Goal: Information Seeking & Learning: Check status

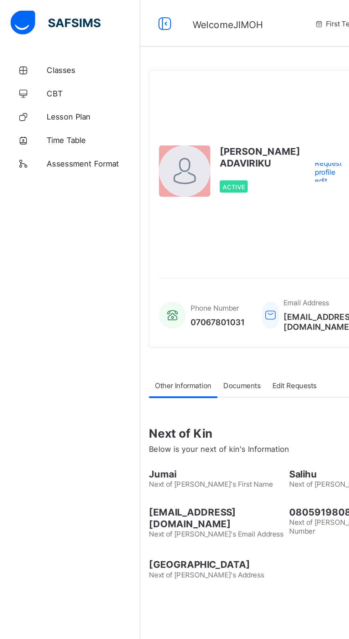
click at [41, 42] on span "Classes" at bounding box center [56, 43] width 57 height 6
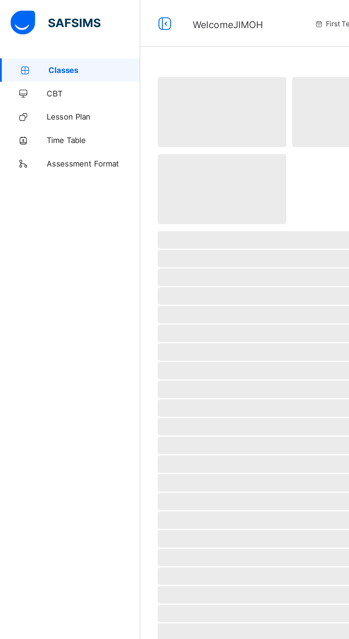
click at [32, 40] on span "Classes" at bounding box center [58, 43] width 56 height 6
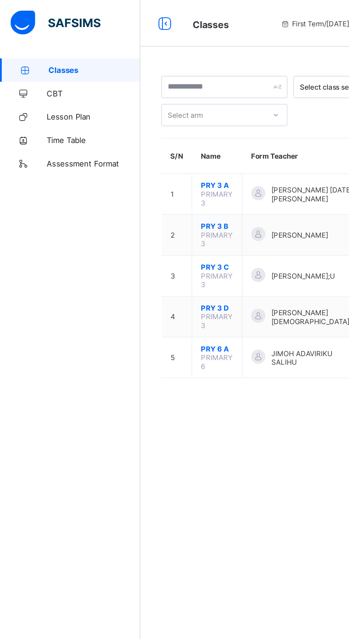
click at [135, 163] on span "PRY 3 C" at bounding box center [132, 162] width 20 height 5
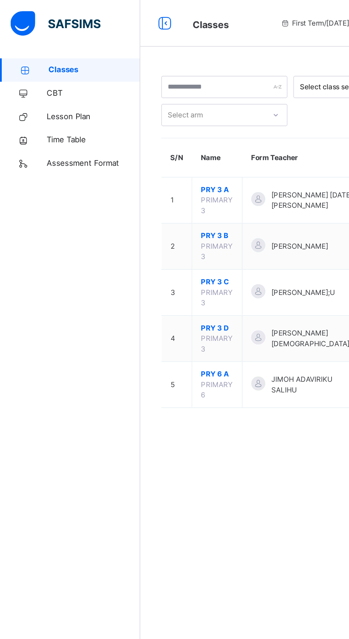
click at [133, 145] on span "PRY 3 B" at bounding box center [132, 144] width 20 height 6
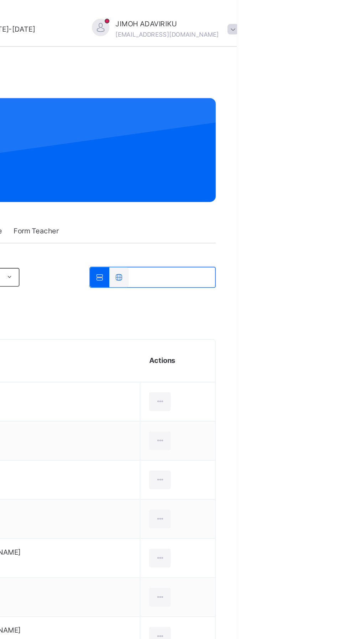
click at [343, 18] on span at bounding box center [346, 18] width 6 height 6
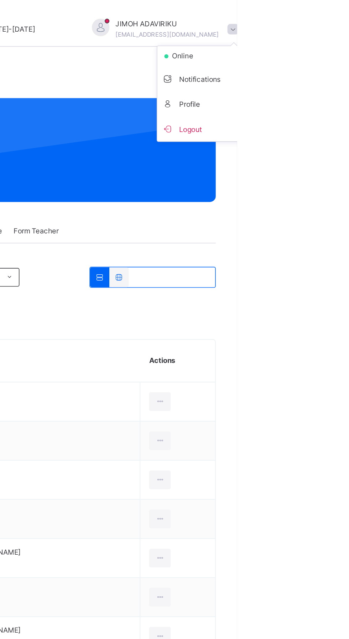
click at [303, 80] on span "Logout" at bounding box center [326, 79] width 47 height 10
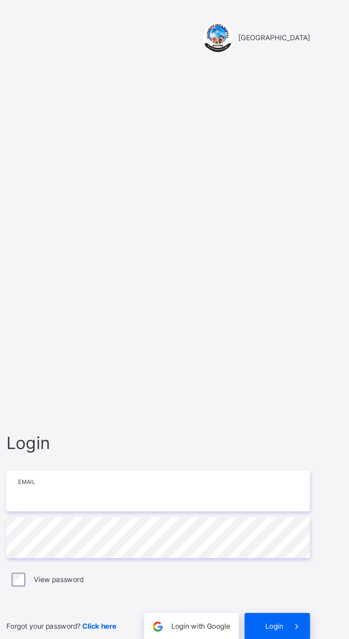
click at [225, 312] on input "email" at bounding box center [232, 299] width 185 height 25
type input "**********"
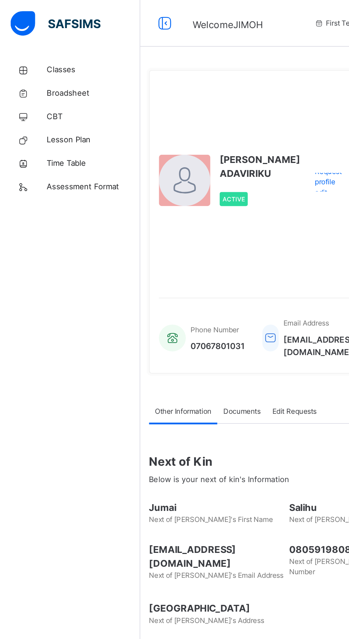
click at [30, 37] on link "Classes" at bounding box center [42, 43] width 85 height 14
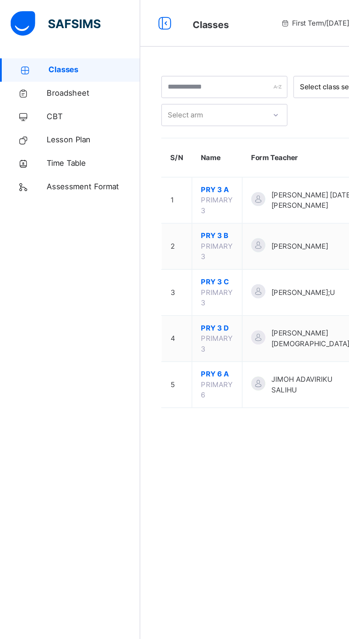
click at [131, 144] on span "PRY 3 B" at bounding box center [132, 144] width 20 height 6
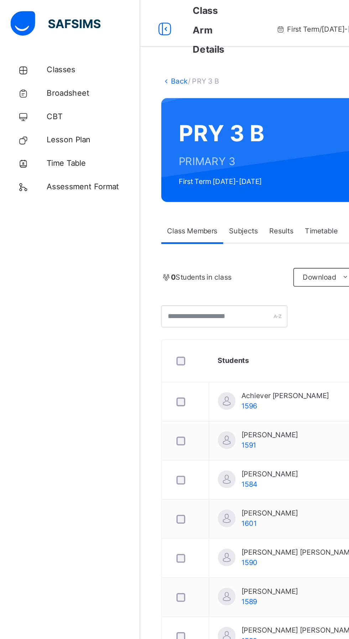
click at [174, 141] on span "Results" at bounding box center [171, 141] width 15 height 6
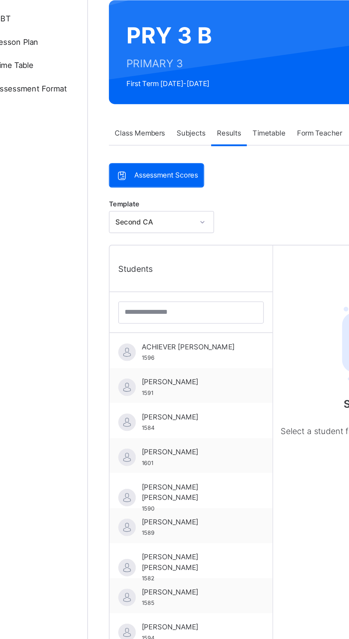
scroll to position [32, 0]
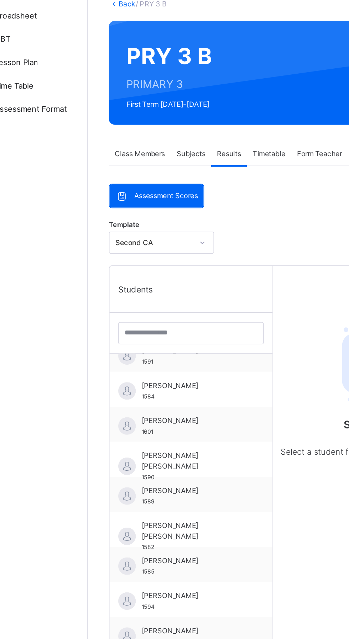
click at [145, 344] on span "[PERSON_NAME]" at bounding box center [150, 346] width 64 height 6
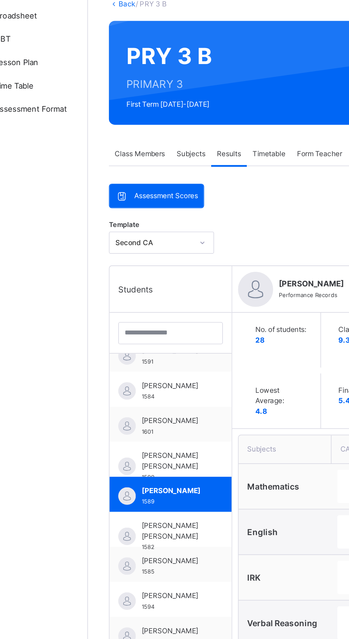
scroll to position [35, 0]
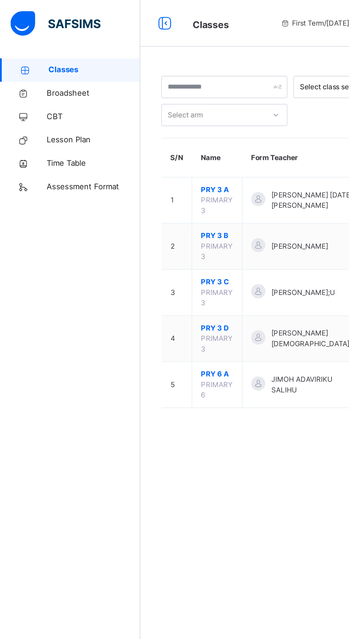
click at [137, 117] on span "PRY 3 A" at bounding box center [132, 115] width 20 height 6
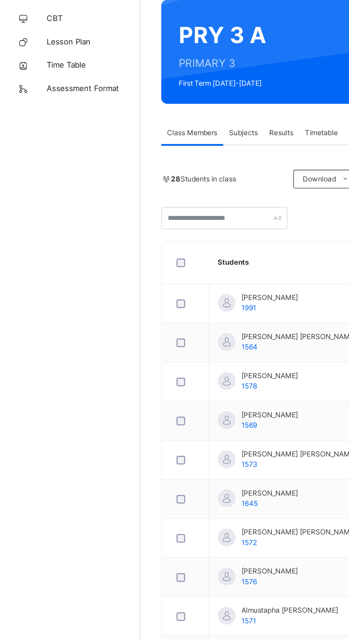
click at [176, 136] on div "Results" at bounding box center [172, 141] width 22 height 14
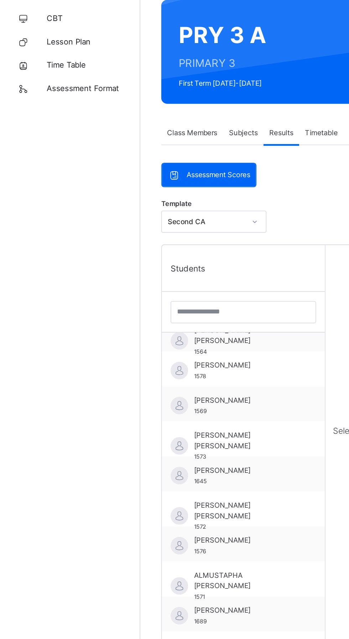
scroll to position [32, 0]
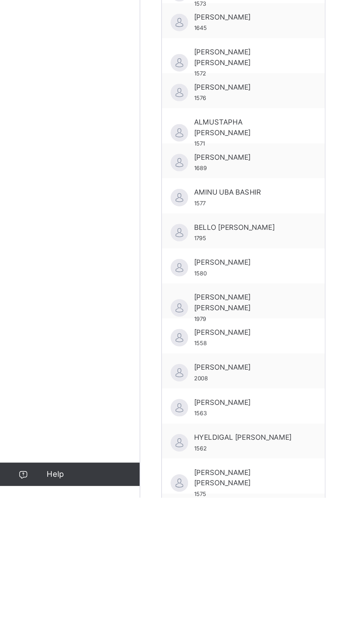
click at [144, 639] on div "[PERSON_NAME] 1566" at bounding box center [148, 647] width 99 height 21
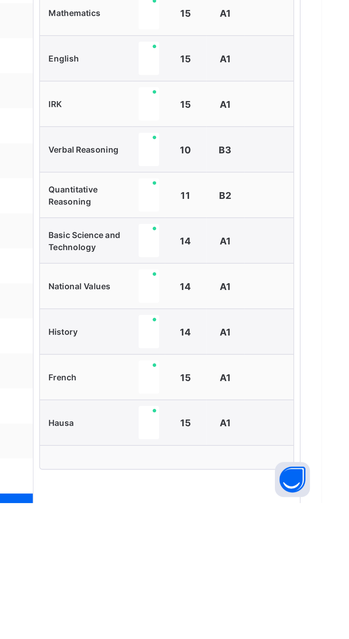
scroll to position [35, 0]
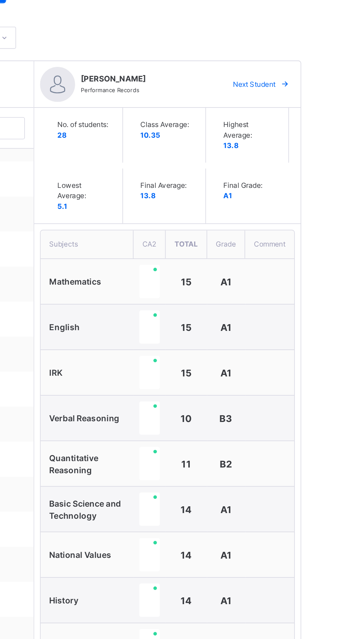
click at [348, 383] on html "Class Arm Details First Term / [DATE]-[DATE] JIMOH ADAVIRIKU [EMAIL_ADDRESS][DO…" at bounding box center [174, 432] width 349 height 870
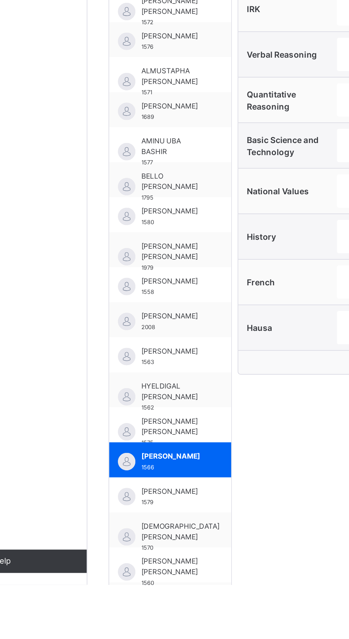
scroll to position [0, 0]
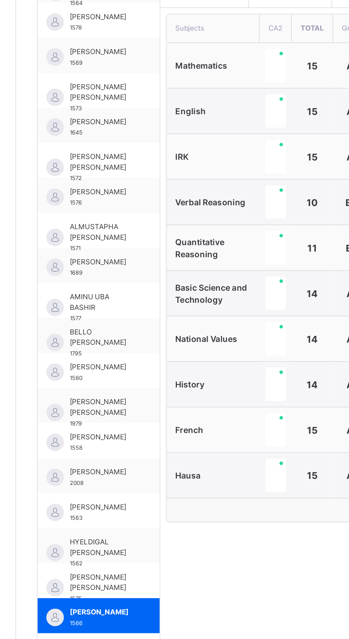
click at [148, 334] on span "ALMUSTAPHA [PERSON_NAME]" at bounding box center [137, 334] width 39 height 13
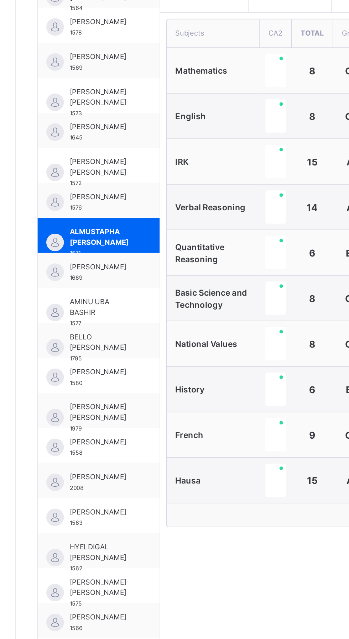
scroll to position [111, 0]
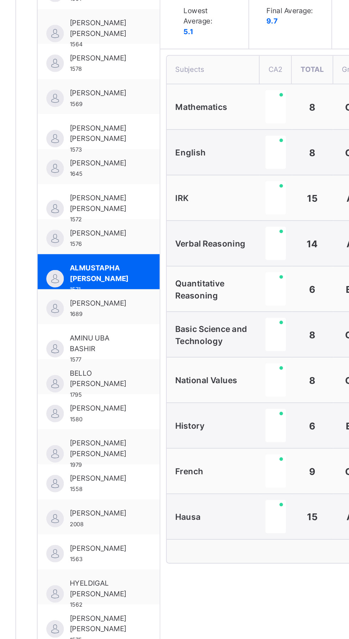
click at [136, 295] on span "[PERSON_NAME] [PERSON_NAME]" at bounding box center [137, 291] width 39 height 13
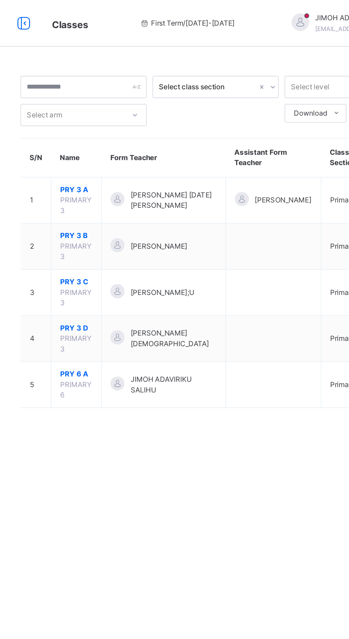
click at [137, 143] on span "PRY 3 B" at bounding box center [132, 144] width 20 height 6
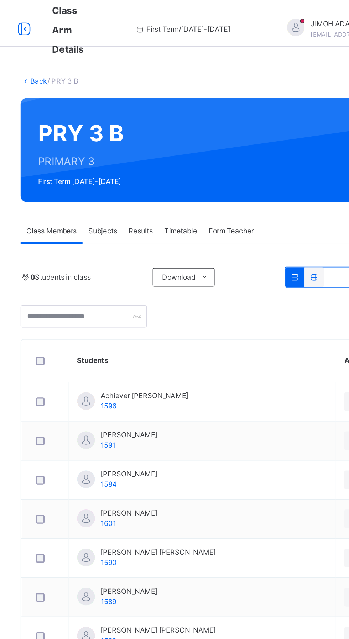
click at [179, 139] on span "Results" at bounding box center [171, 141] width 15 height 6
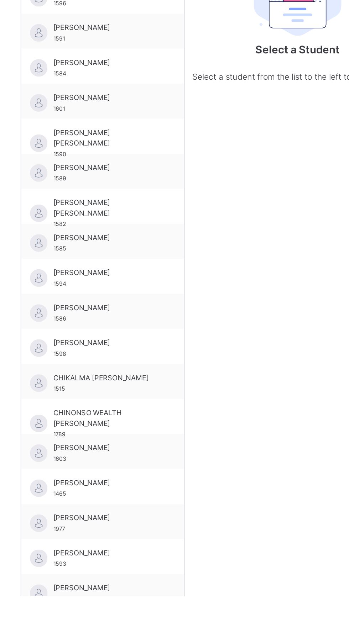
click at [139, 463] on span "[PERSON_NAME]" at bounding box center [150, 463] width 64 height 6
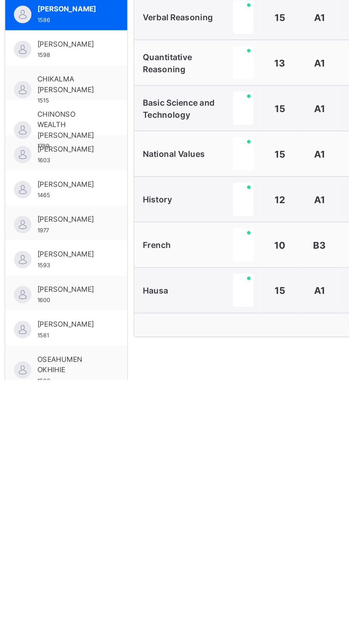
scroll to position [73, 0]
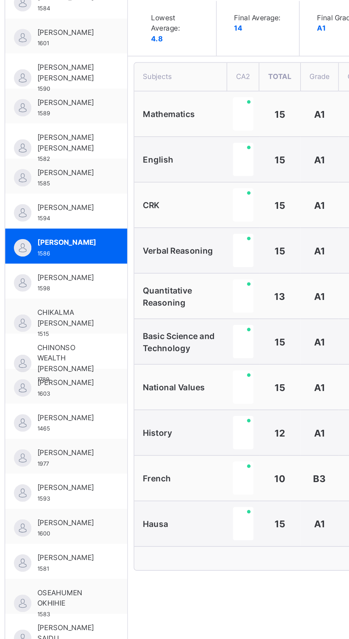
click at [131, 371] on span "[PERSON_NAME]" at bounding box center [137, 371] width 39 height 6
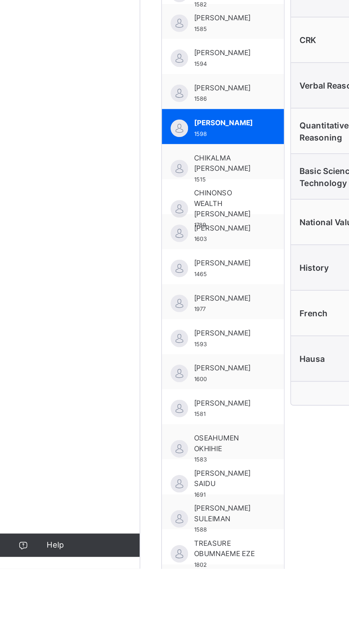
scroll to position [0, 0]
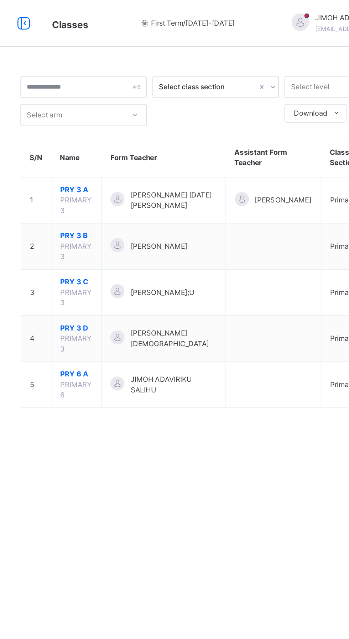
click at [137, 210] on td "PRY 3 D PRIMARY 3" at bounding box center [132, 207] width 31 height 28
click at [135, 200] on span "PRY 3 D" at bounding box center [132, 200] width 20 height 6
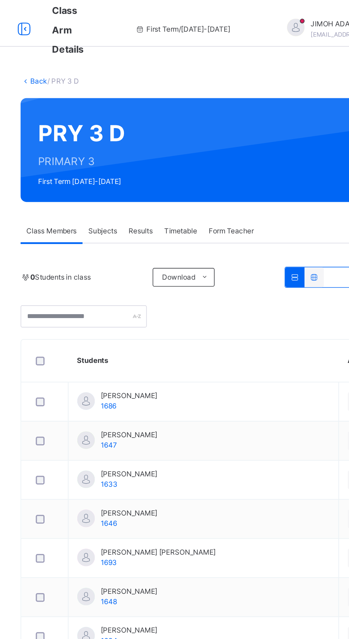
click at [173, 141] on span "Results" at bounding box center [171, 141] width 15 height 6
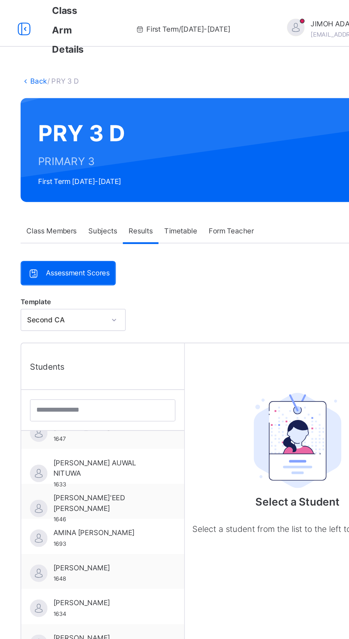
click at [151, 282] on span "[PERSON_NAME] AUWAL NITUWA" at bounding box center [150, 285] width 64 height 13
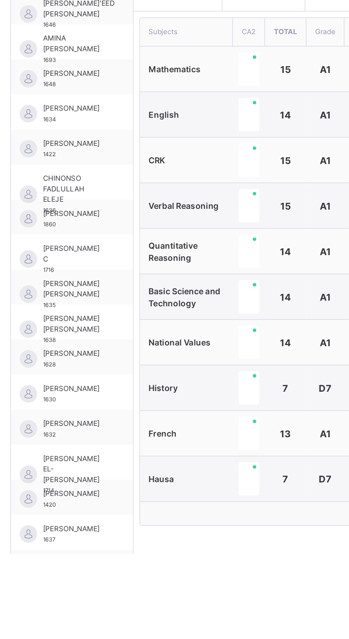
click at [140, 412] on span "CHINONSO FADLULLAH ELEJE" at bounding box center [137, 416] width 39 height 19
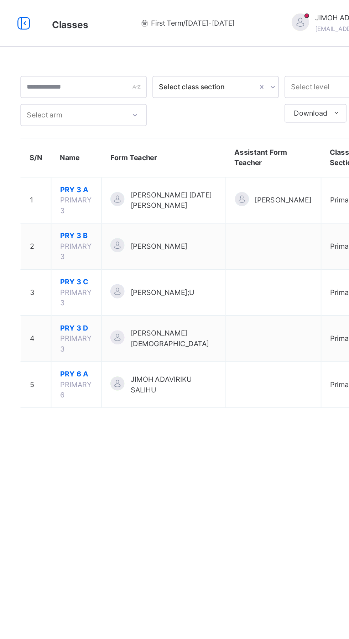
click at [134, 174] on span "PRY 3 C" at bounding box center [132, 172] width 20 height 6
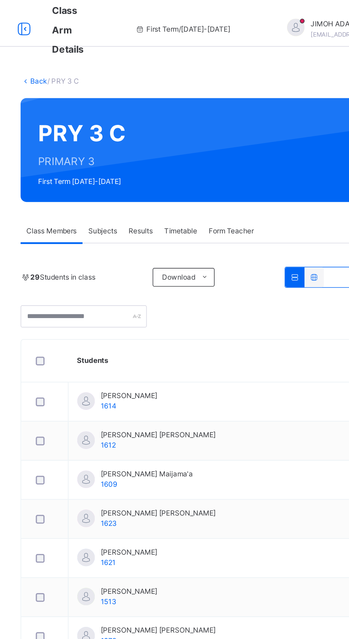
click at [178, 135] on div "Results" at bounding box center [172, 141] width 22 height 14
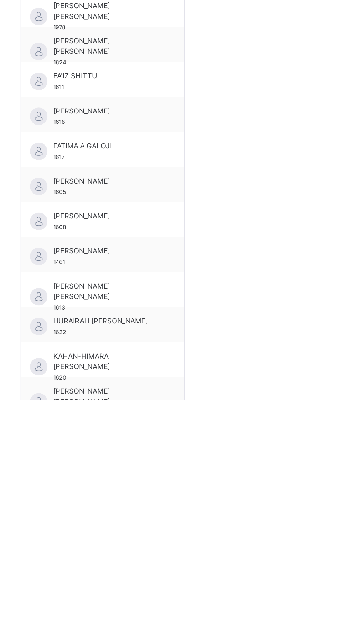
scroll to position [15, 0]
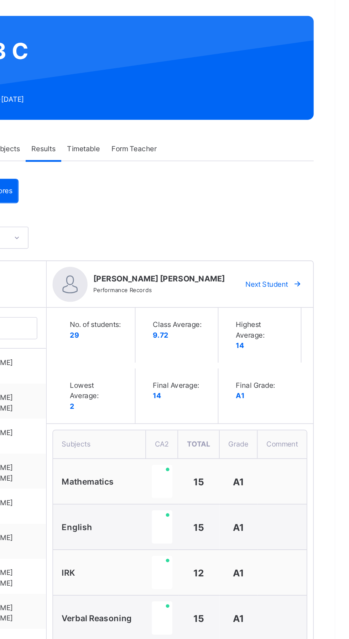
scroll to position [50, 0]
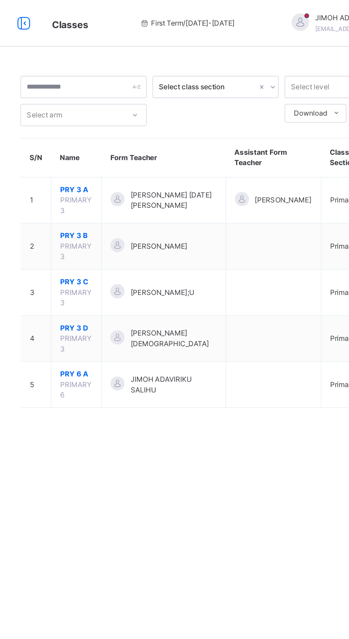
click at [127, 239] on td "PRY 6 A PRIMARY 6" at bounding box center [132, 235] width 31 height 28
click at [126, 239] on td "PRY 6 A PRIMARY 6" at bounding box center [132, 235] width 31 height 28
click at [137, 228] on span "PRY 6 A" at bounding box center [132, 228] width 20 height 6
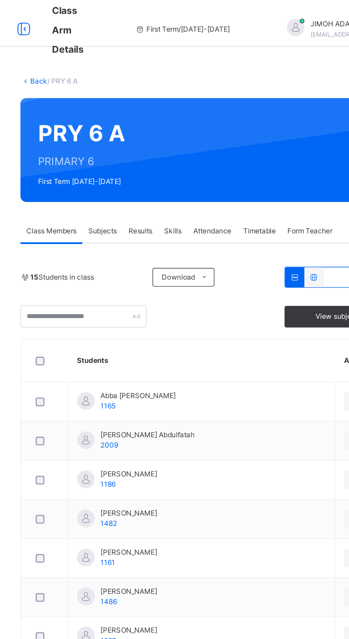
click at [170, 134] on div "Results" at bounding box center [172, 141] width 22 height 14
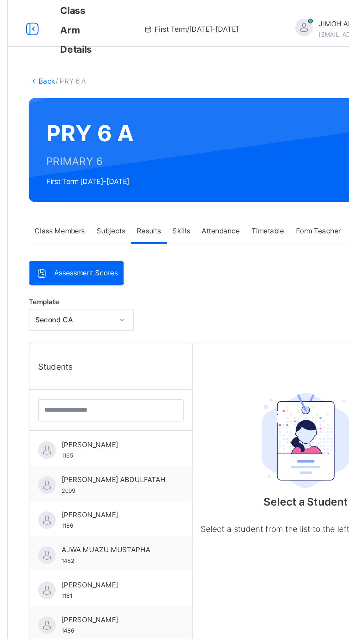
scroll to position [73, 0]
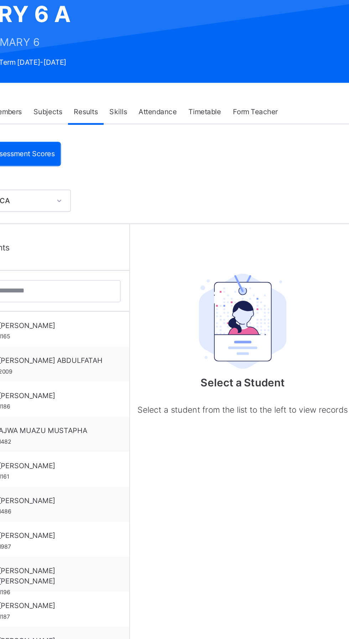
click at [191, 68] on span "Skills" at bounding box center [191, 68] width 11 height 6
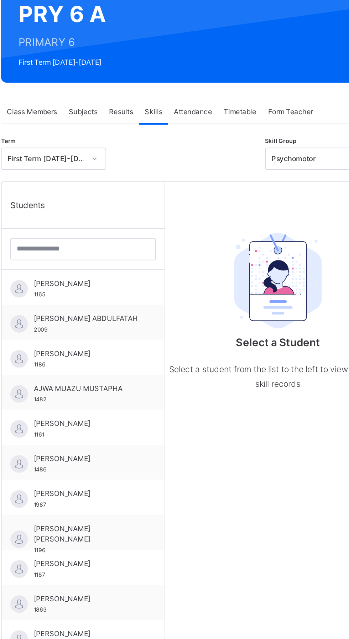
click at [150, 62] on div "Subjects" at bounding box center [148, 68] width 25 height 14
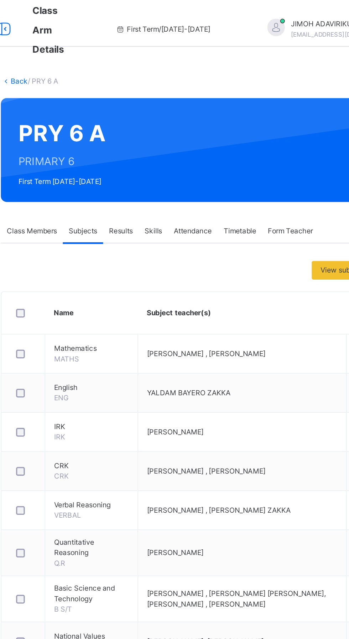
scroll to position [0, 0]
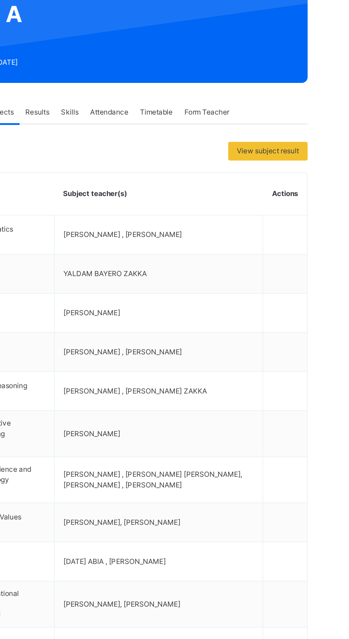
click at [315, 164] on span "View subject result" at bounding box center [312, 165] width 38 height 6
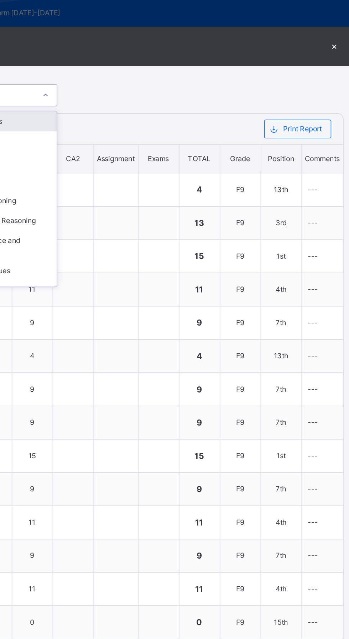
click at [226, 191] on div at bounding box center [145, 181] width 256 height 19
click at [182, 191] on div at bounding box center [145, 181] width 256 height 19
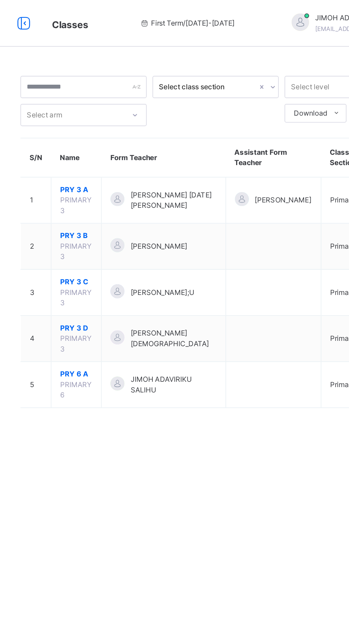
click at [136, 230] on span "PRY 6 A" at bounding box center [132, 228] width 20 height 6
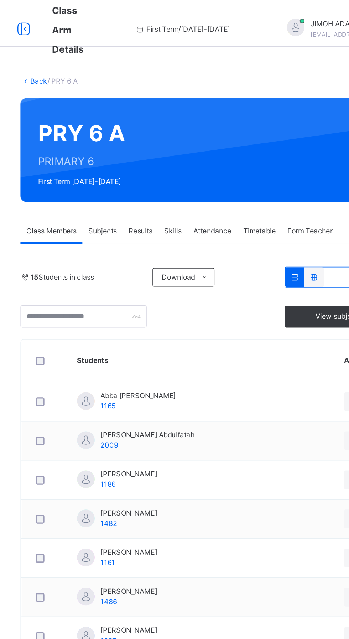
click at [167, 136] on div "Results" at bounding box center [172, 141] width 22 height 14
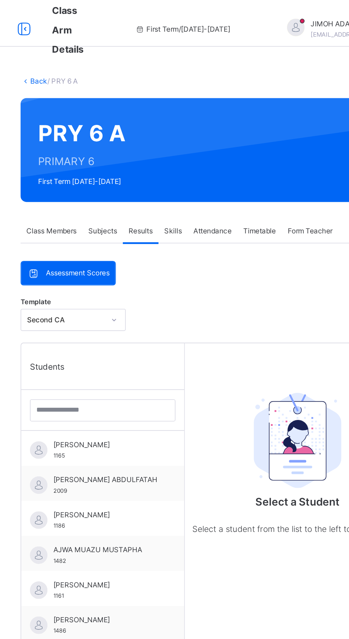
click at [140, 319] on div "[PERSON_NAME] 1186" at bounding box center [150, 317] width 64 height 13
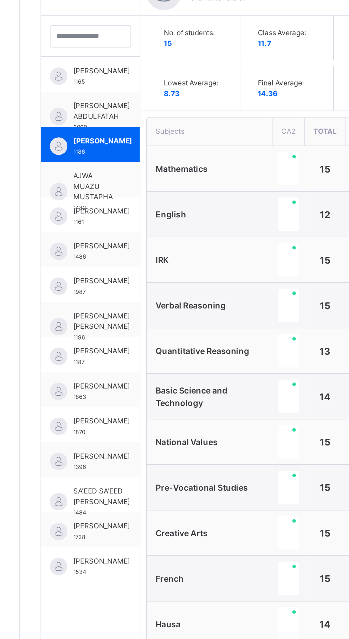
click at [130, 442] on span "[PERSON_NAME]" at bounding box center [135, 442] width 35 height 6
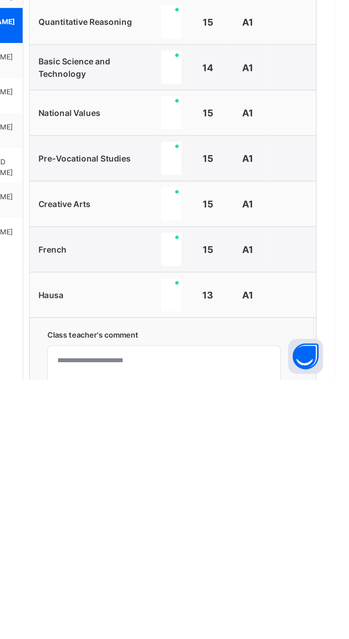
scroll to position [21, 0]
